Goal: Task Accomplishment & Management: Use online tool/utility

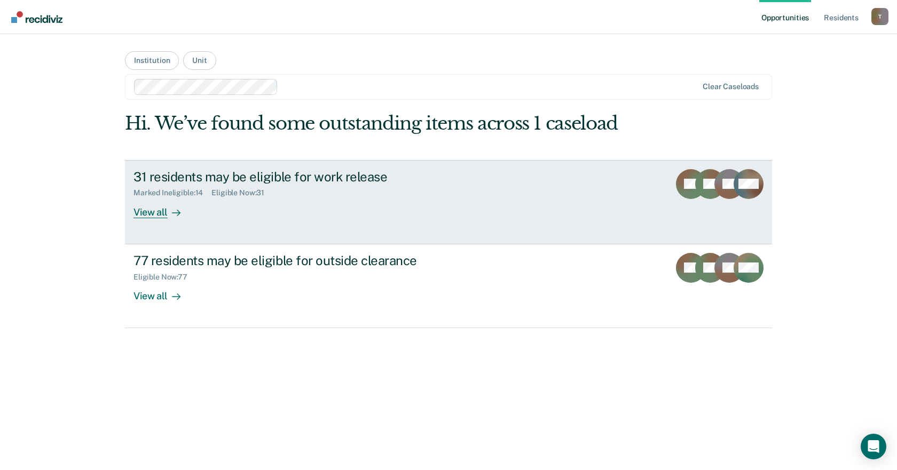
click at [356, 203] on div "31 residents may be eligible for work release Marked Ineligible : 14 Eligible N…" at bounding box center [333, 193] width 400 height 49
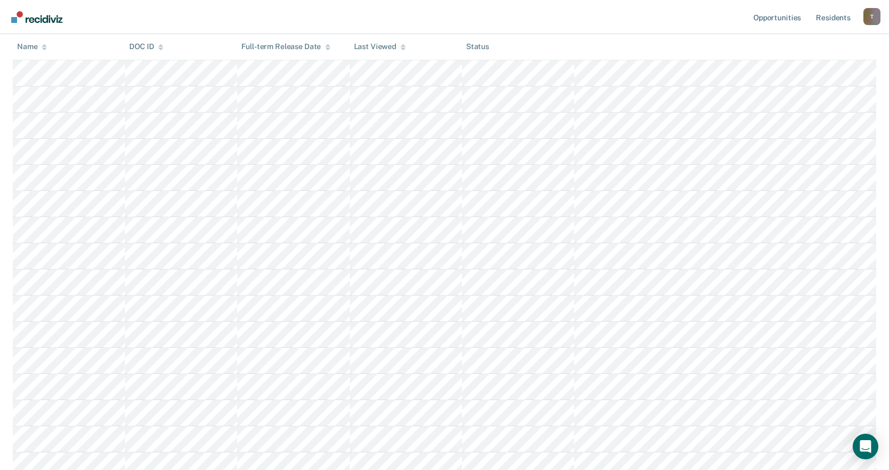
scroll to position [107, 0]
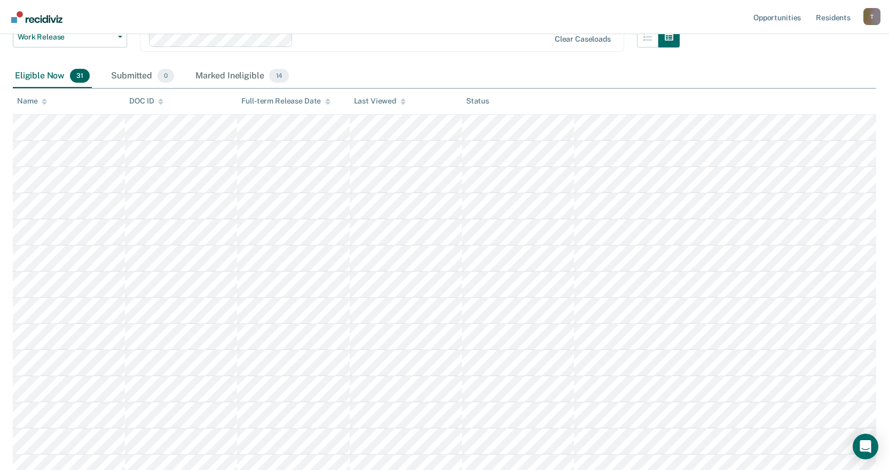
click at [44, 101] on icon at bounding box center [44, 101] width 5 height 7
click at [44, 104] on icon at bounding box center [44, 103] width 5 height 3
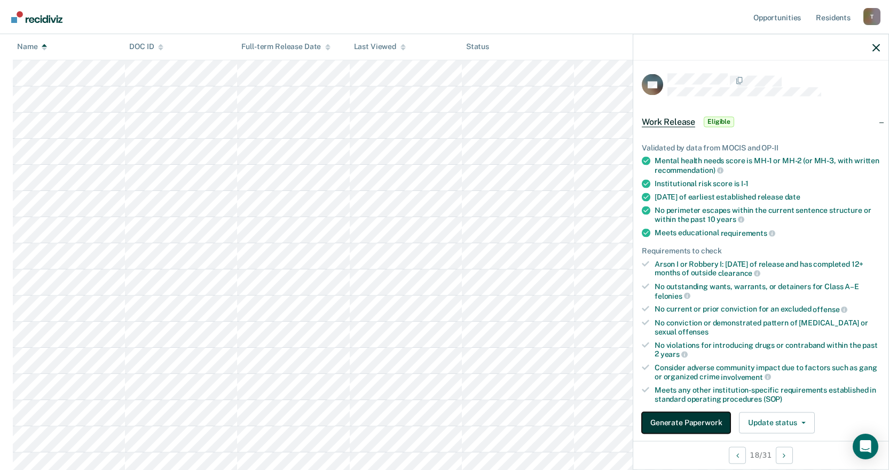
click at [685, 425] on button "Generate Paperwork" at bounding box center [686, 422] width 89 height 21
click at [693, 420] on button "Generate Paperwork" at bounding box center [686, 422] width 89 height 21
click at [745, 321] on div "No conviction or demonstrated pattern of child abuse or sexual offenses" at bounding box center [767, 327] width 225 height 18
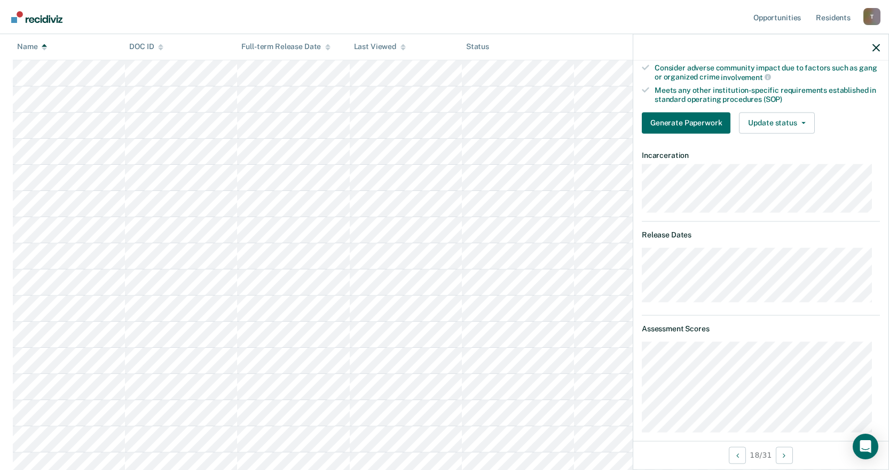
scroll to position [140, 0]
